Goal: Task Accomplishment & Management: Manage account settings

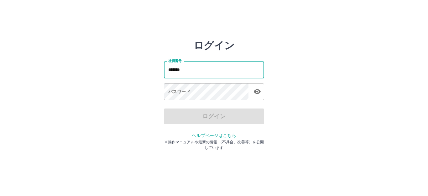
type input "*******"
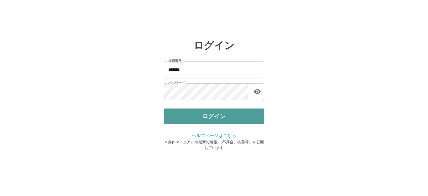
click at [220, 111] on button "ログイン" at bounding box center [214, 116] width 100 height 16
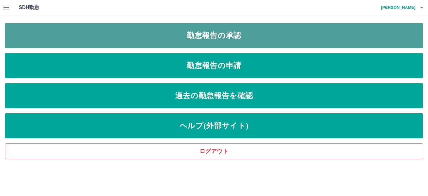
click at [194, 45] on link "勤怠報告の承認" at bounding box center [214, 35] width 418 height 25
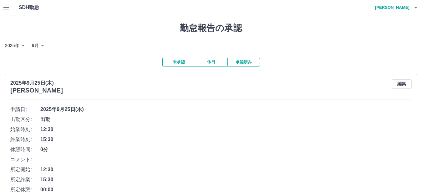
click at [5, 10] on icon "button" at bounding box center [7, 8] width 8 height 8
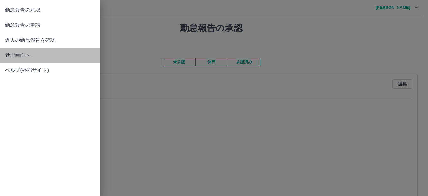
click at [24, 54] on span "管理画面へ" at bounding box center [50, 55] width 90 height 8
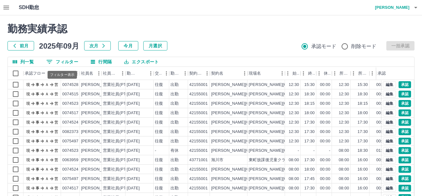
click at [68, 63] on button "0 フィルター" at bounding box center [62, 61] width 42 height 9
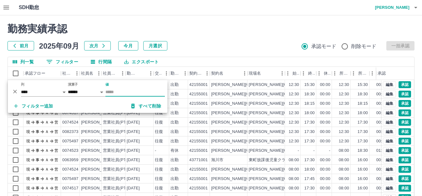
click at [112, 91] on input "値" at bounding box center [136, 91] width 60 height 9
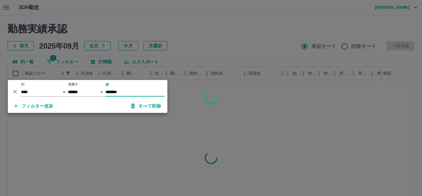
type input "*******"
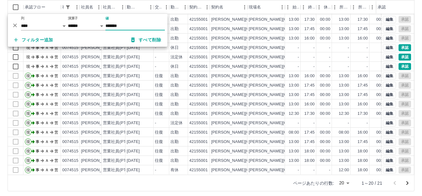
scroll to position [69, 0]
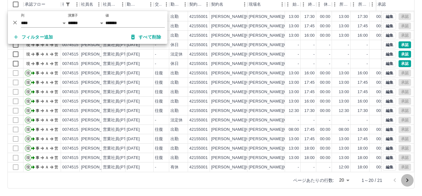
click at [409, 181] on icon "次のページへ" at bounding box center [408, 180] width 8 height 8
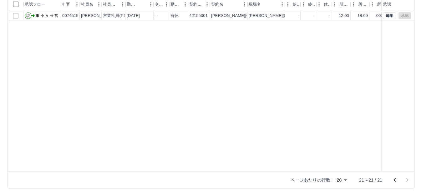
click at [395, 180] on icon "前のページへ" at bounding box center [395, 180] width 2 height 4
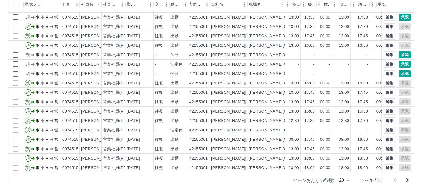
scroll to position [33, 0]
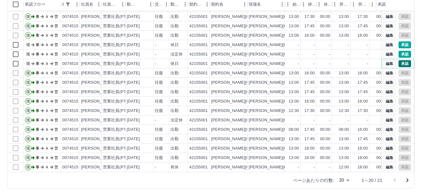
click at [402, 60] on button "承認" at bounding box center [405, 63] width 13 height 7
click at [399, 51] on button "承認" at bounding box center [405, 54] width 13 height 7
click at [400, 41] on button "承認" at bounding box center [405, 44] width 13 height 7
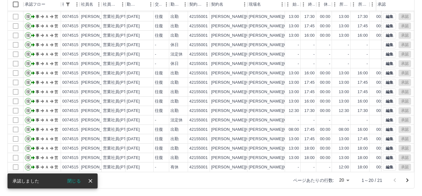
scroll to position [1, 0]
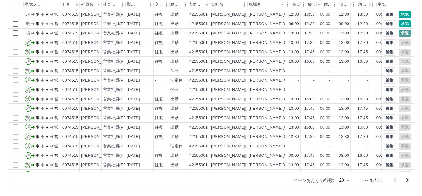
click at [401, 34] on button "承認" at bounding box center [405, 33] width 13 height 7
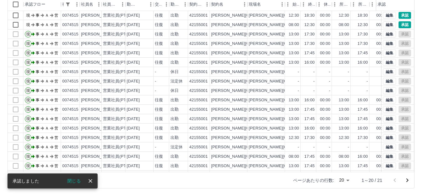
scroll to position [0, 0]
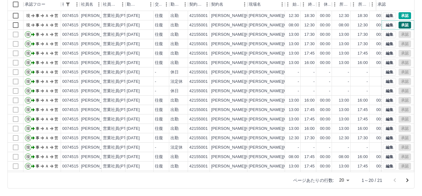
click at [399, 26] on button "承認" at bounding box center [405, 25] width 13 height 7
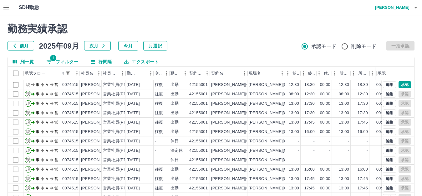
click at [338, 28] on h2 "勤務実績承認" at bounding box center [211, 29] width 407 height 12
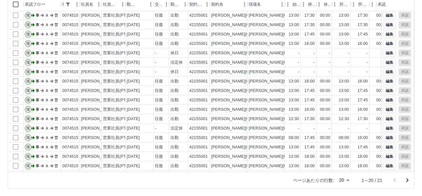
scroll to position [33, 0]
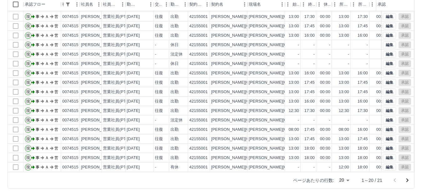
click at [407, 181] on icon "次のページへ" at bounding box center [408, 180] width 2 height 4
click at [407, 181] on div at bounding box center [401, 180] width 25 height 13
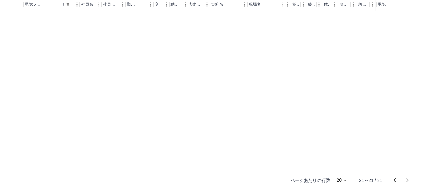
scroll to position [0, 0]
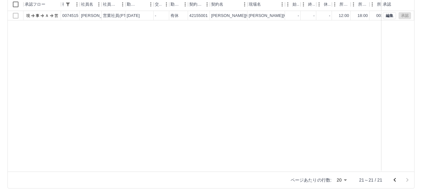
click at [407, 181] on div at bounding box center [401, 180] width 25 height 13
click at [393, 178] on icon "前のページへ" at bounding box center [395, 180] width 8 height 8
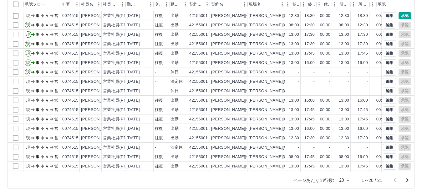
click at [393, 178] on div at bounding box center [401, 180] width 25 height 13
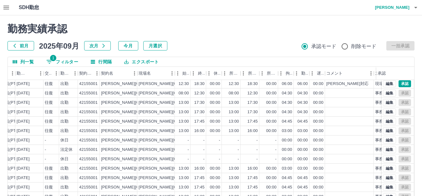
scroll to position [0, 110]
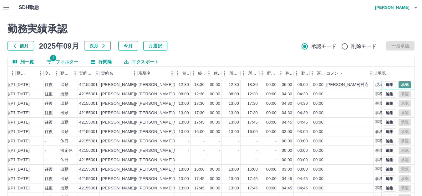
click at [404, 83] on button "承認" at bounding box center [405, 84] width 13 height 7
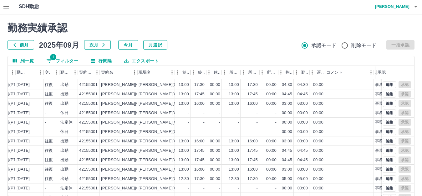
scroll to position [0, 0]
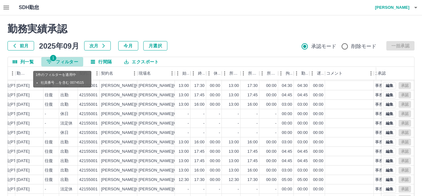
click at [66, 60] on button "1 フィルター" at bounding box center [62, 61] width 42 height 9
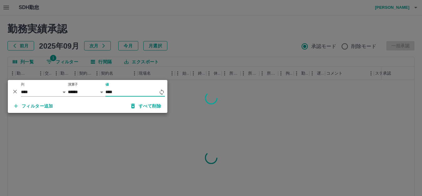
scroll to position [0, 110]
type input "*******"
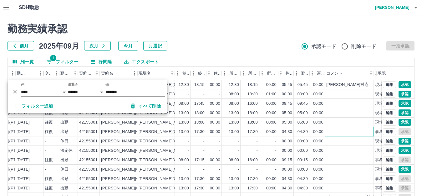
click at [334, 135] on div at bounding box center [349, 131] width 49 height 9
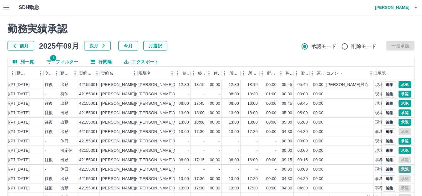
click at [402, 168] on button "承認" at bounding box center [405, 169] width 13 height 7
click at [403, 150] on button "承認" at bounding box center [405, 150] width 13 height 7
click at [399, 138] on button "承認" at bounding box center [405, 140] width 13 height 7
click at [399, 122] on button "承認" at bounding box center [405, 122] width 13 height 7
click at [399, 109] on button "承認" at bounding box center [405, 112] width 13 height 7
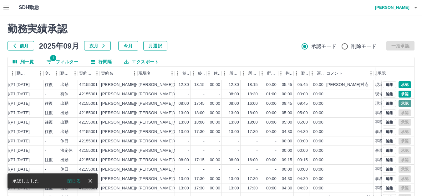
click at [400, 101] on button "承認" at bounding box center [405, 103] width 13 height 7
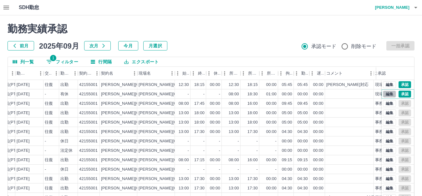
click at [387, 96] on button "編集" at bounding box center [389, 94] width 13 height 7
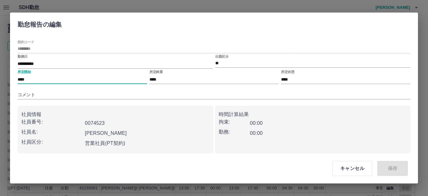
click at [71, 79] on input "****" at bounding box center [82, 79] width 129 height 9
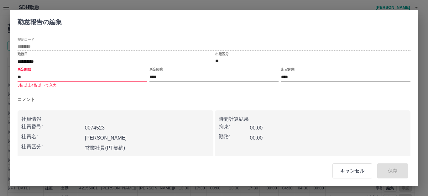
type input "*"
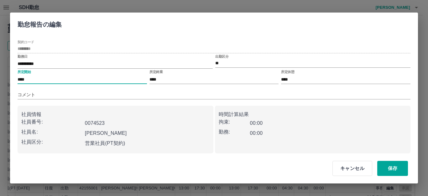
type input "****"
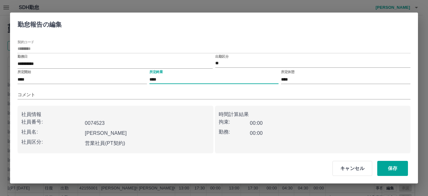
click at [176, 79] on input "****" at bounding box center [213, 79] width 129 height 9
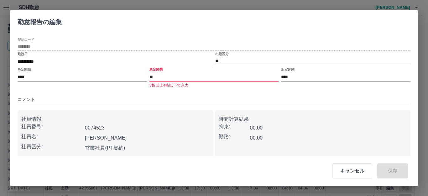
type input "*"
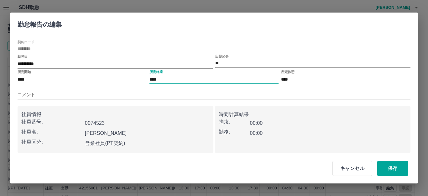
type input "****"
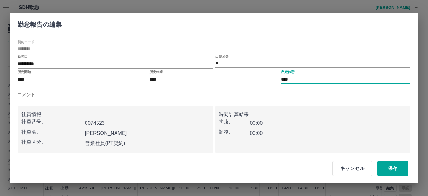
click at [301, 80] on input "****" at bounding box center [345, 79] width 129 height 9
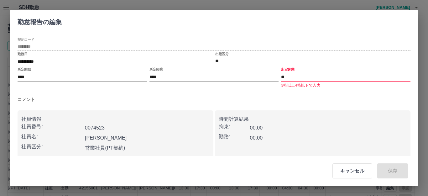
type input "*"
click at [336, 133] on div "勤務: 00:00" at bounding box center [313, 138] width 188 height 10
click at [178, 90] on div "コメント" at bounding box center [214, 97] width 393 height 14
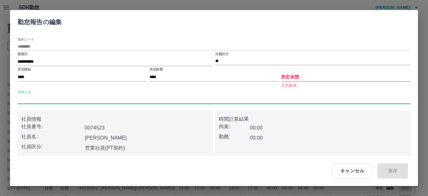
click at [178, 96] on input "コメント" at bounding box center [214, 99] width 393 height 9
type input "*"
type input "*****"
click at [297, 155] on div "時間計算結果 拘束: 00:00 勤務: 00:00" at bounding box center [313, 134] width 196 height 48
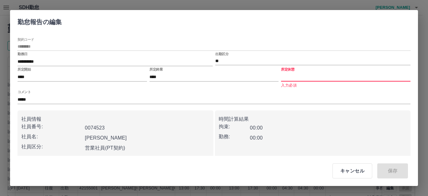
click at [307, 73] on input "所定休憩" at bounding box center [345, 76] width 129 height 9
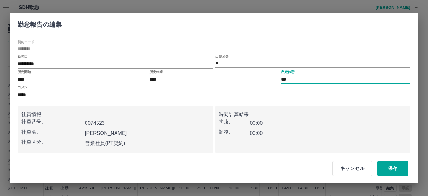
type input "****"
click at [393, 174] on button "保存" at bounding box center [392, 168] width 31 height 15
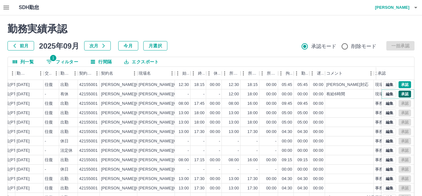
click at [403, 96] on button "承認" at bounding box center [405, 94] width 13 height 7
click at [399, 86] on button "承認" at bounding box center [405, 84] width 13 height 7
click at [69, 61] on button "1 フィルター" at bounding box center [62, 61] width 42 height 9
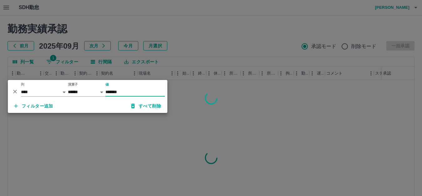
type input "*******"
click at [213, 148] on div at bounding box center [211, 98] width 422 height 196
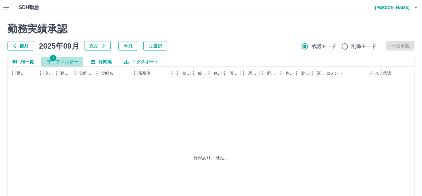
click at [69, 65] on button "1 フィルター" at bounding box center [62, 61] width 42 height 9
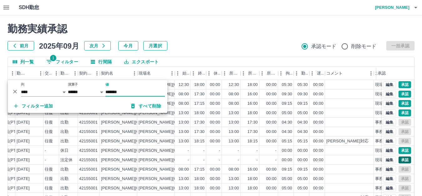
type input "*******"
click at [401, 160] on button "承認" at bounding box center [405, 159] width 13 height 7
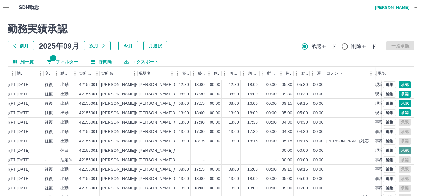
click at [401, 150] on button "承認" at bounding box center [405, 150] width 13 height 7
click at [400, 114] on button "承認" at bounding box center [405, 112] width 13 height 7
click at [401, 103] on button "承認" at bounding box center [405, 103] width 13 height 7
click at [403, 94] on button "承認" at bounding box center [405, 94] width 13 height 7
click at [400, 82] on button "承認" at bounding box center [405, 84] width 13 height 7
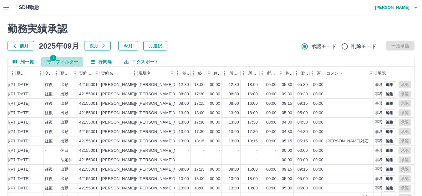
click at [60, 60] on button "1 フィルター" at bounding box center [62, 61] width 42 height 9
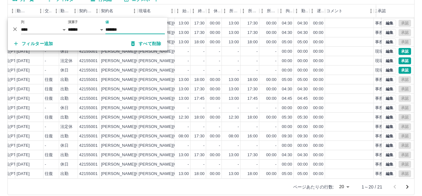
scroll to position [69, 0]
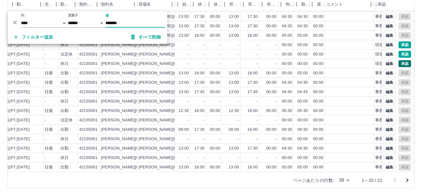
type input "*******"
click at [404, 60] on button "承認" at bounding box center [405, 63] width 13 height 7
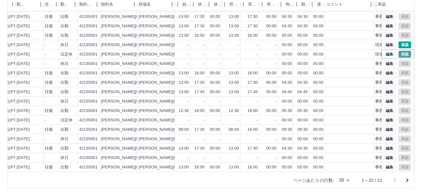
click at [399, 51] on button "承認" at bounding box center [405, 54] width 13 height 7
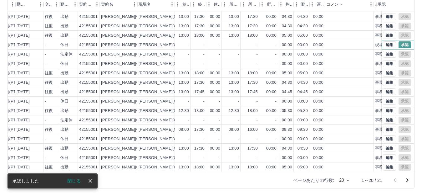
click at [401, 41] on button "承認" at bounding box center [405, 44] width 13 height 7
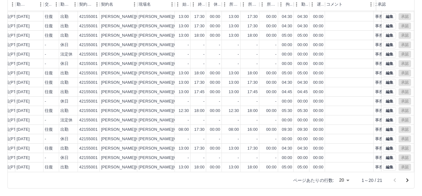
scroll to position [1, 110]
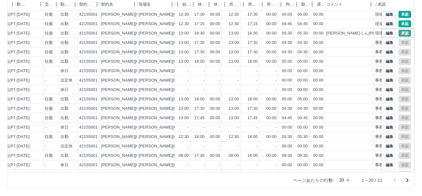
click at [399, 33] on button "承認" at bounding box center [405, 33] width 13 height 7
click at [399, 23] on button "承認" at bounding box center [405, 23] width 13 height 7
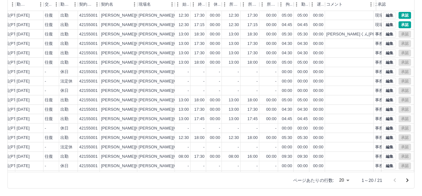
scroll to position [0, 110]
click at [399, 14] on button "承認" at bounding box center [405, 15] width 13 height 7
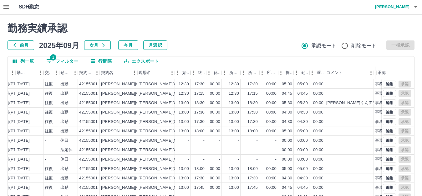
scroll to position [0, 0]
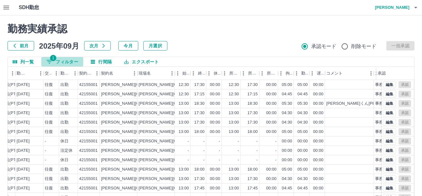
click at [68, 63] on button "1 フィルター" at bounding box center [62, 61] width 42 height 9
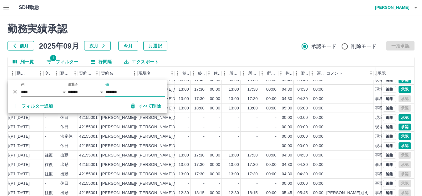
scroll to position [31, 110]
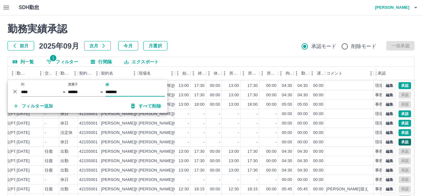
type input "*******"
click at [399, 138] on button "承認" at bounding box center [405, 141] width 13 height 7
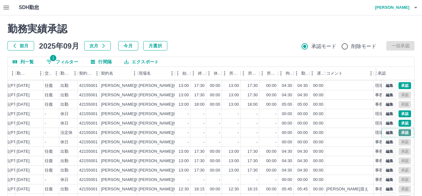
click at [399, 129] on button "承認" at bounding box center [405, 132] width 13 height 7
click at [399, 120] on button "承認" at bounding box center [405, 123] width 13 height 7
click at [399, 110] on button "承認" at bounding box center [405, 113] width 13 height 7
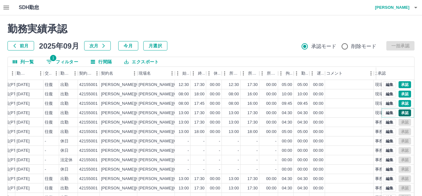
click at [399, 112] on button "承認" at bounding box center [405, 112] width 13 height 7
click at [400, 104] on button "承認" at bounding box center [405, 103] width 13 height 7
click at [401, 96] on button "承認" at bounding box center [405, 94] width 13 height 7
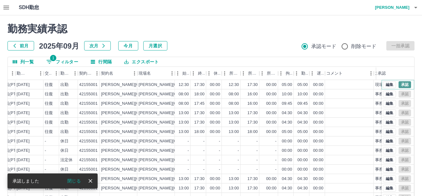
click at [400, 86] on button "承認" at bounding box center [405, 84] width 13 height 7
